Goal: Unclear: Unclear

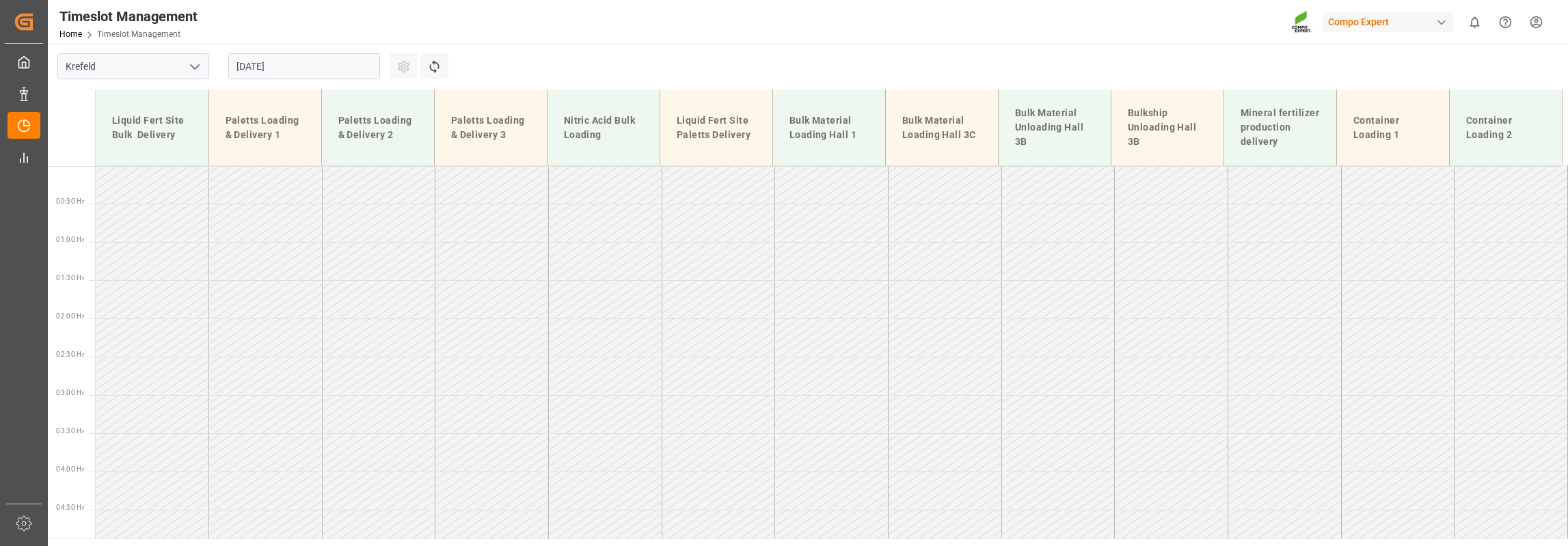
scroll to position [402, 0]
